Goal: Information Seeking & Learning: Learn about a topic

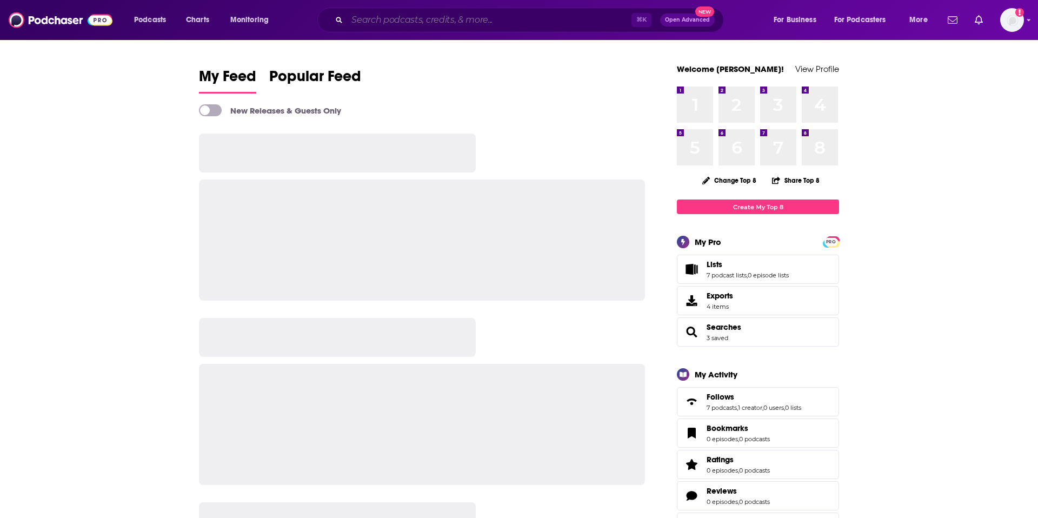
click at [413, 20] on input "Search podcasts, credits, & more..." at bounding box center [489, 19] width 284 height 17
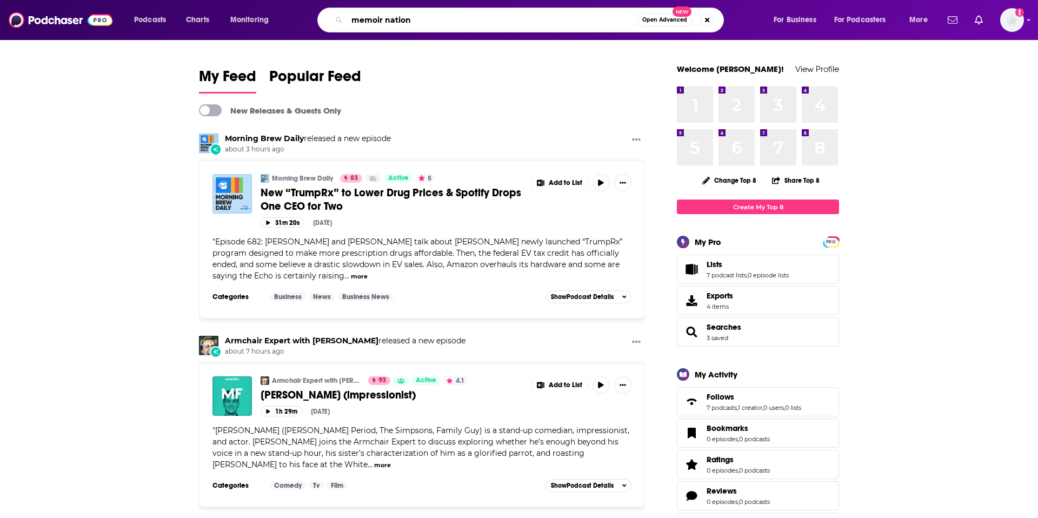
type input "memoir nation"
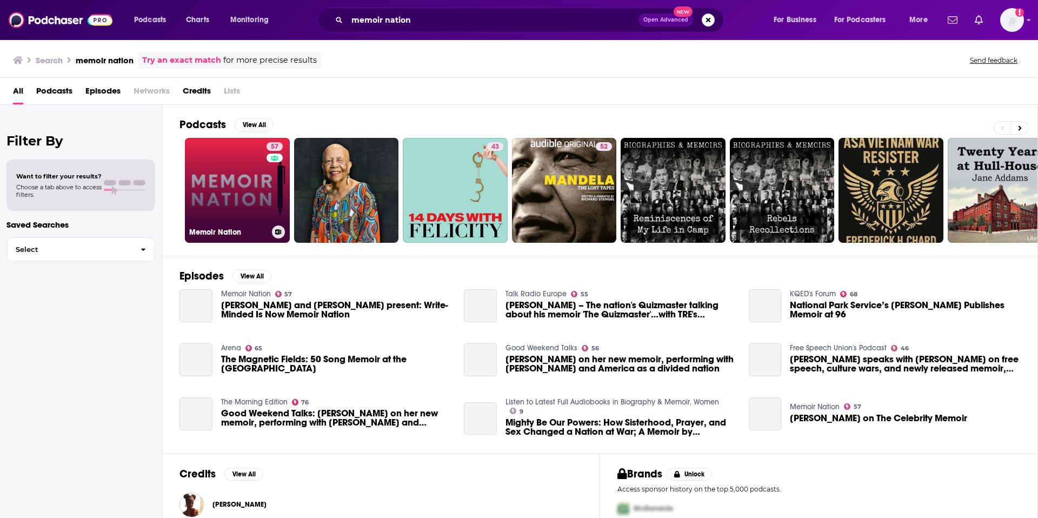
click at [243, 177] on link "57 Memoir Nation" at bounding box center [237, 190] width 105 height 105
